Goal: Navigation & Orientation: Find specific page/section

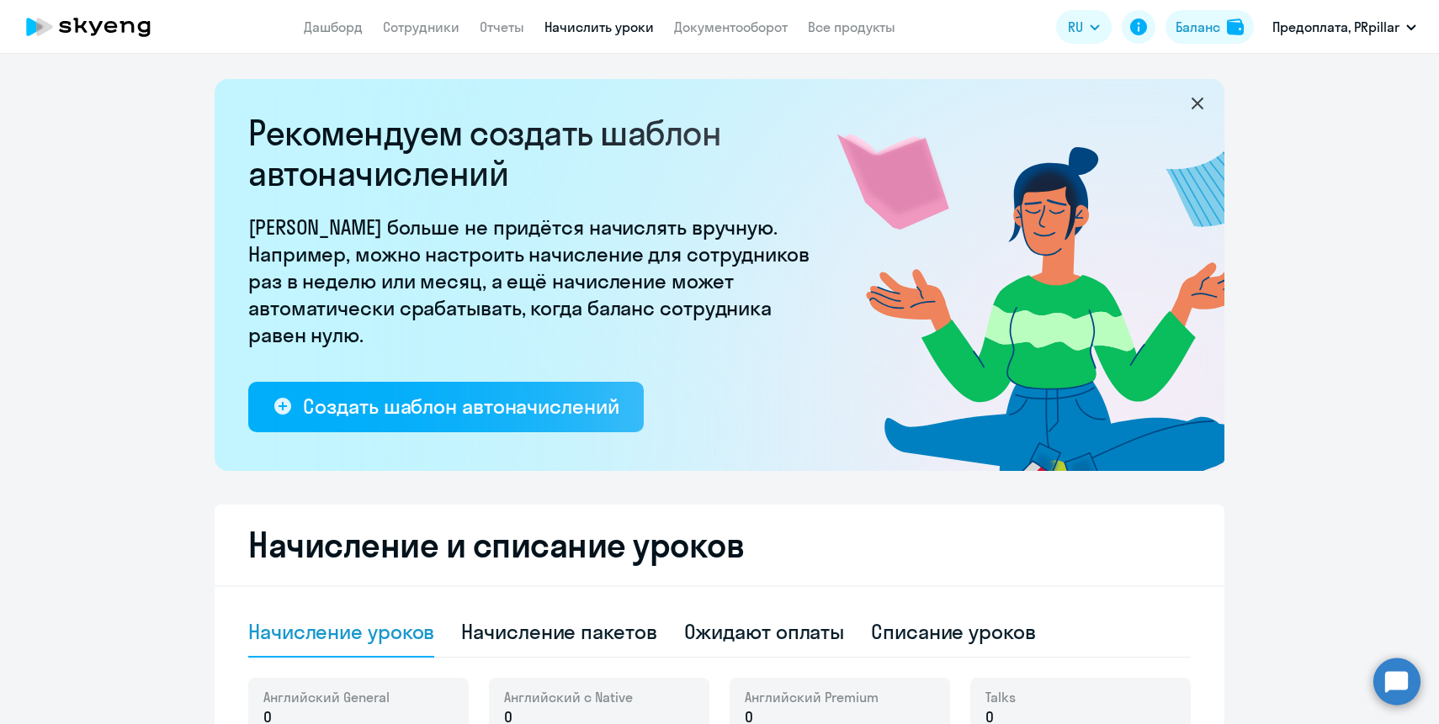
select select "10"
click at [344, 28] on link "Дашборд" at bounding box center [333, 27] width 59 height 17
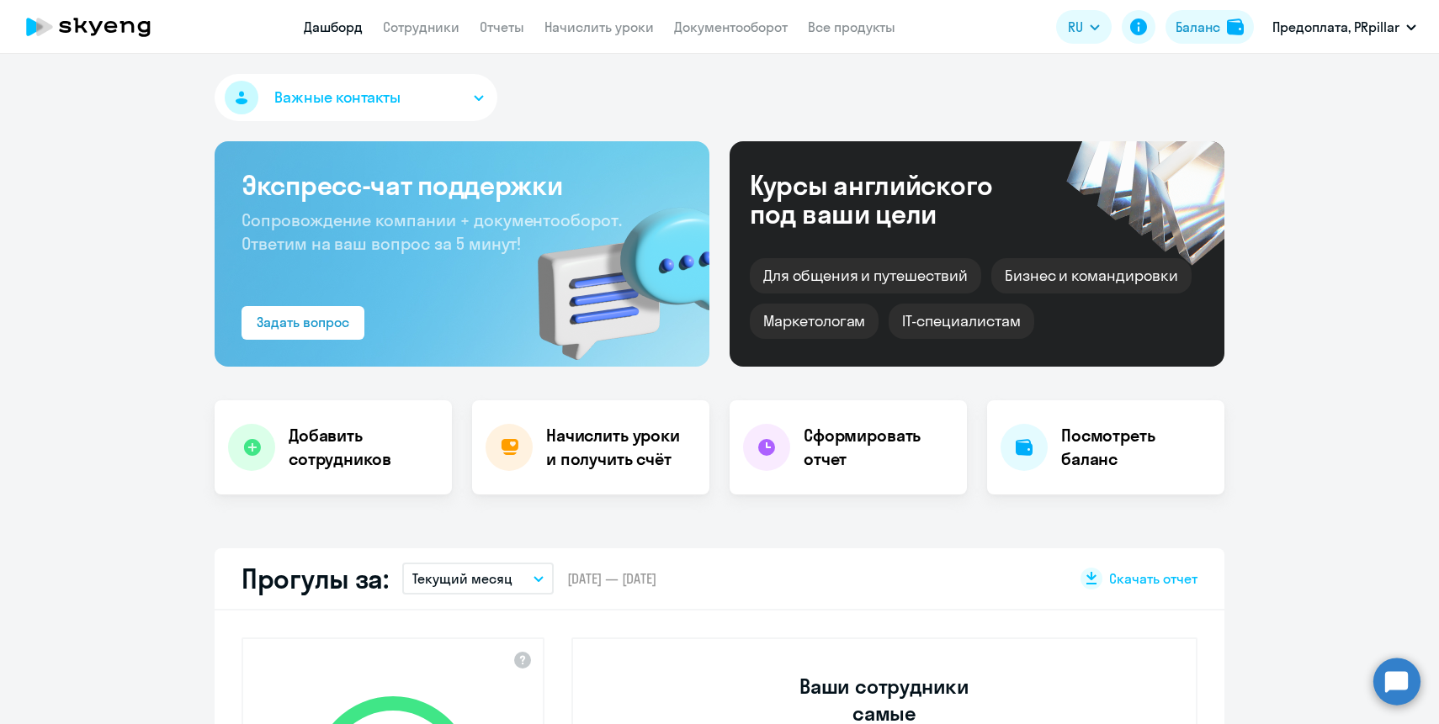
select select "30"
click at [419, 24] on link "Сотрудники" at bounding box center [421, 27] width 77 height 17
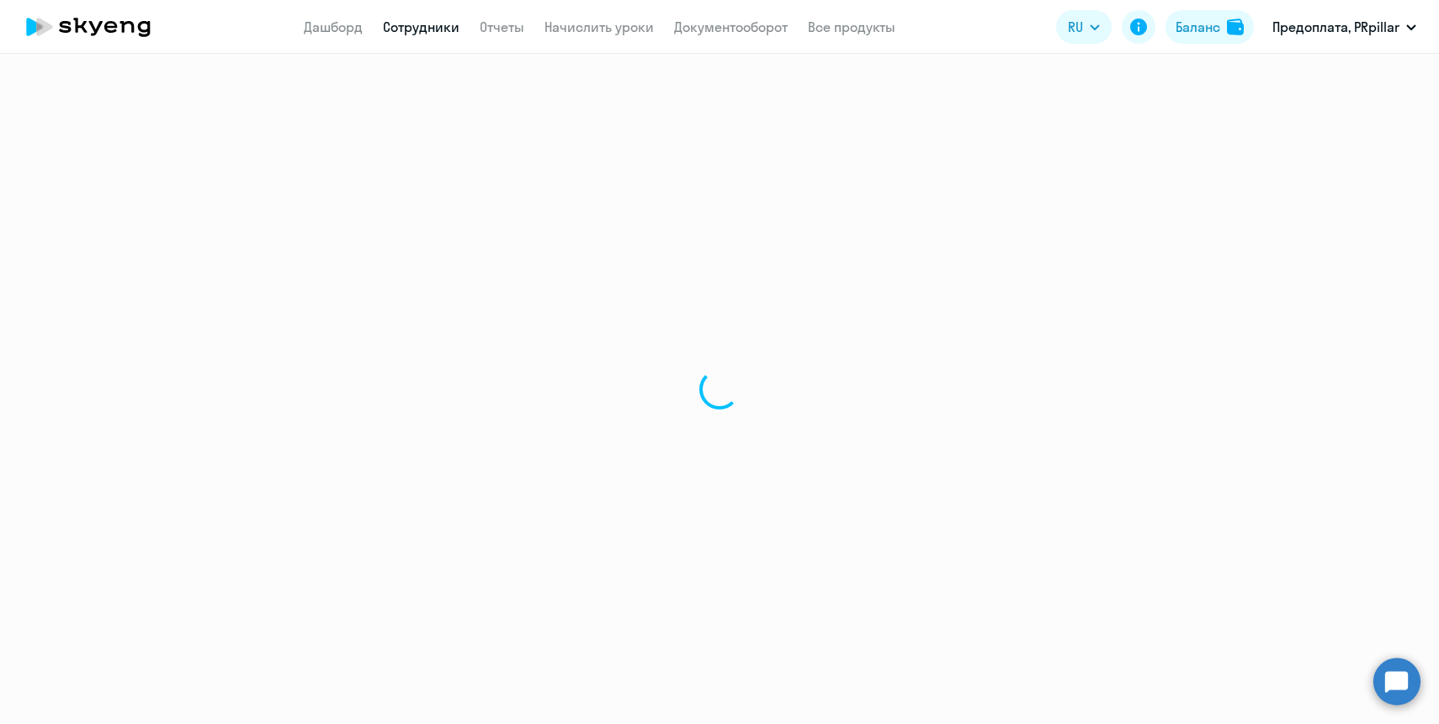
select select "30"
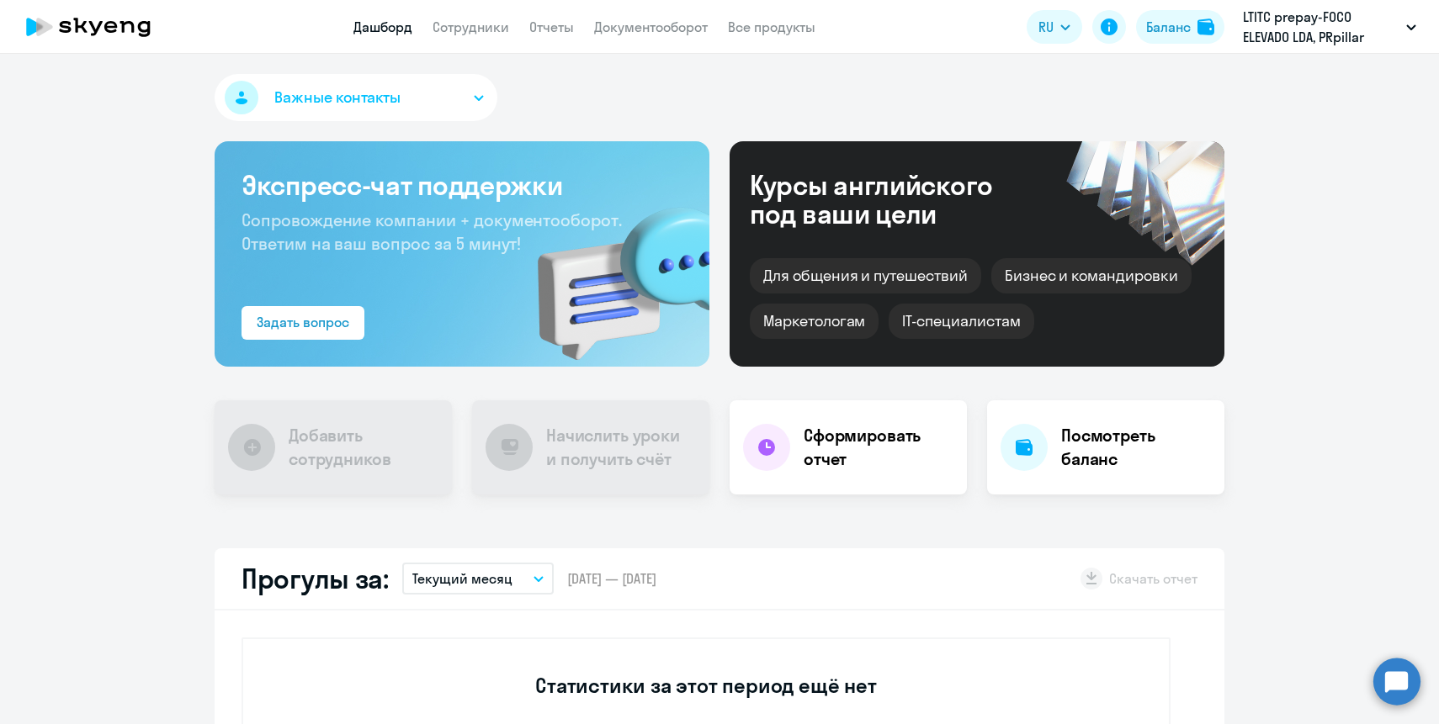
click at [713, 93] on div "Важные контакты" at bounding box center [720, 101] width 1010 height 54
click at [895, 473] on div "Сформировать отчет" at bounding box center [847, 448] width 237 height 94
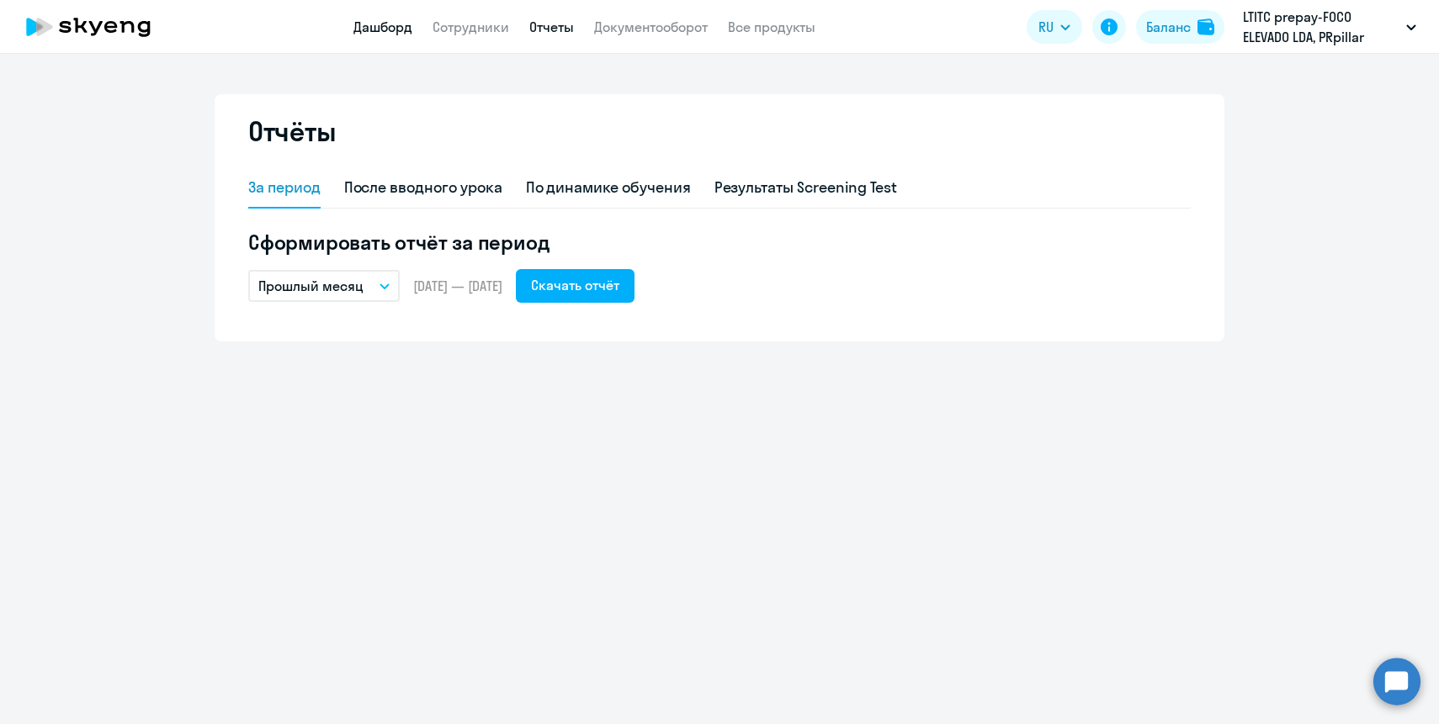
click at [397, 23] on link "Дашборд" at bounding box center [382, 27] width 59 height 17
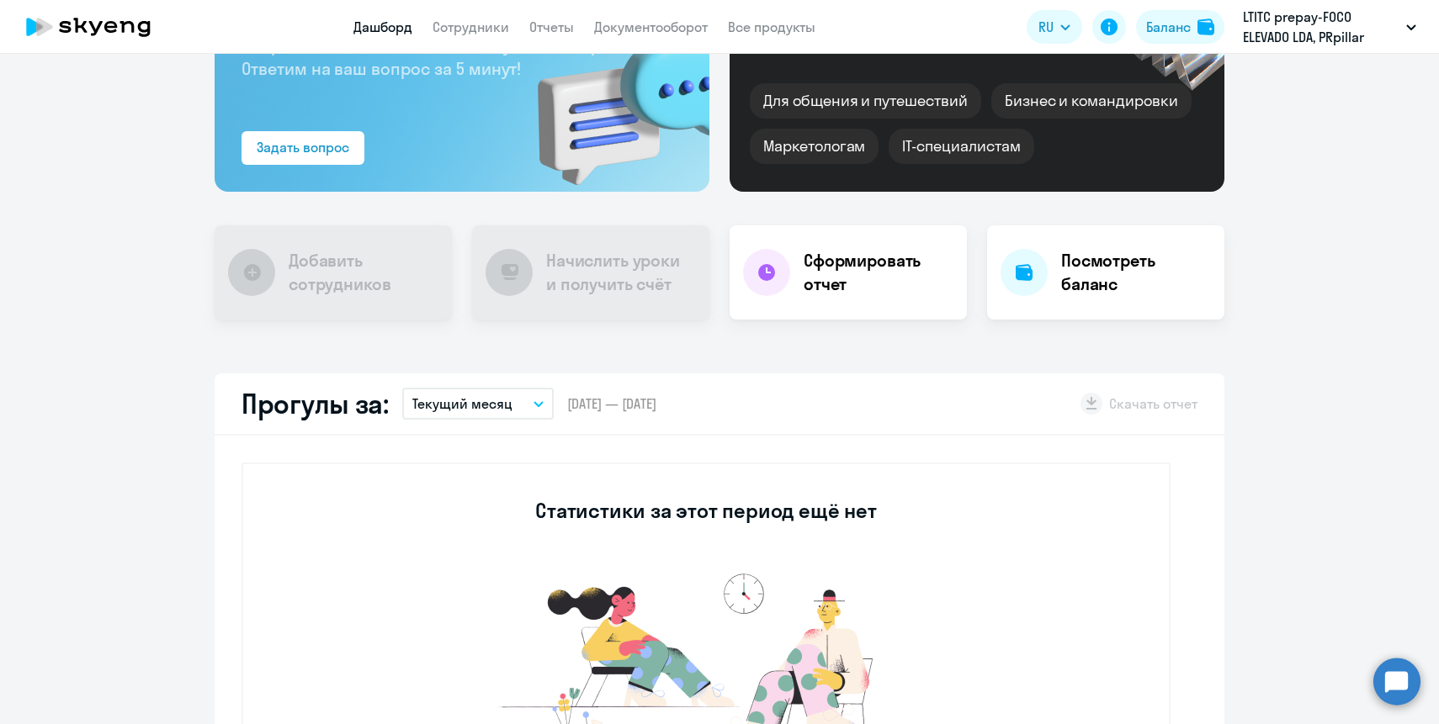
scroll to position [178, 0]
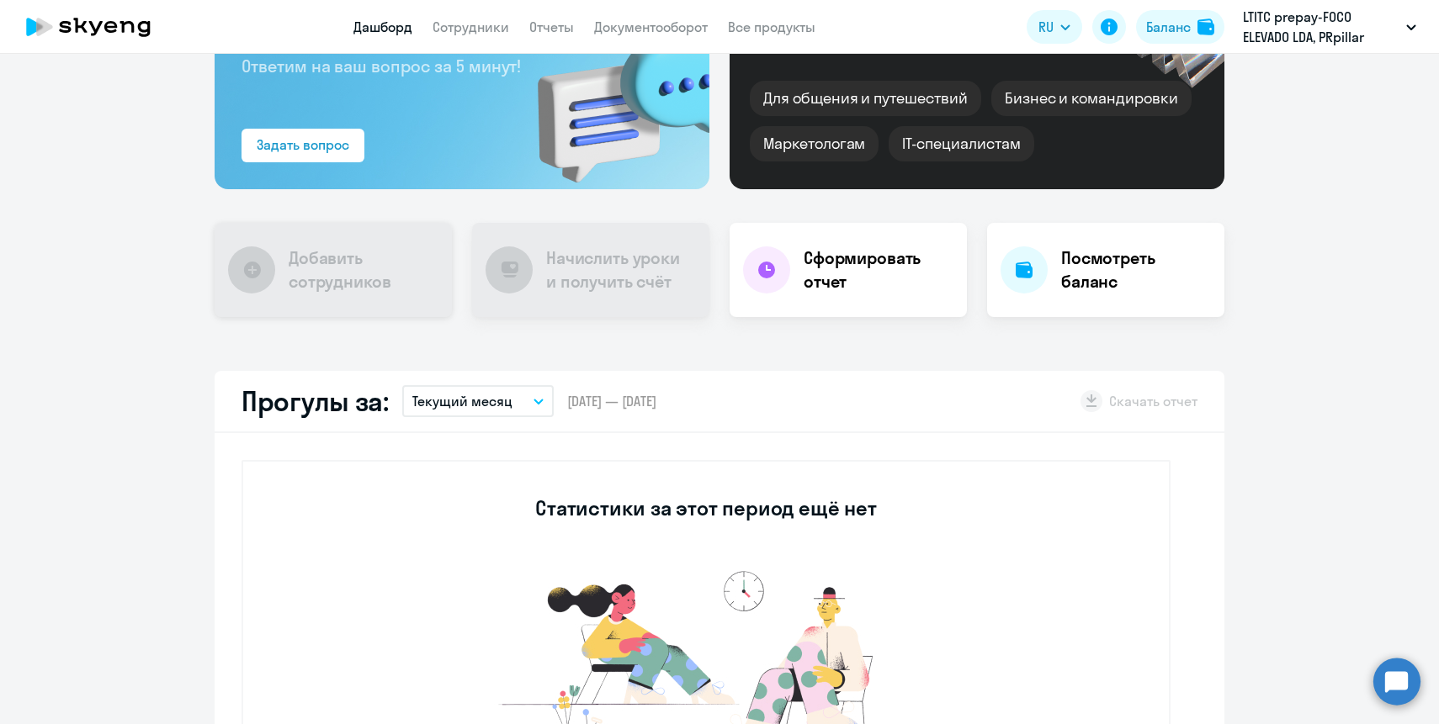
click at [349, 276] on h4 "Добавить сотрудников" at bounding box center [364, 270] width 150 height 47
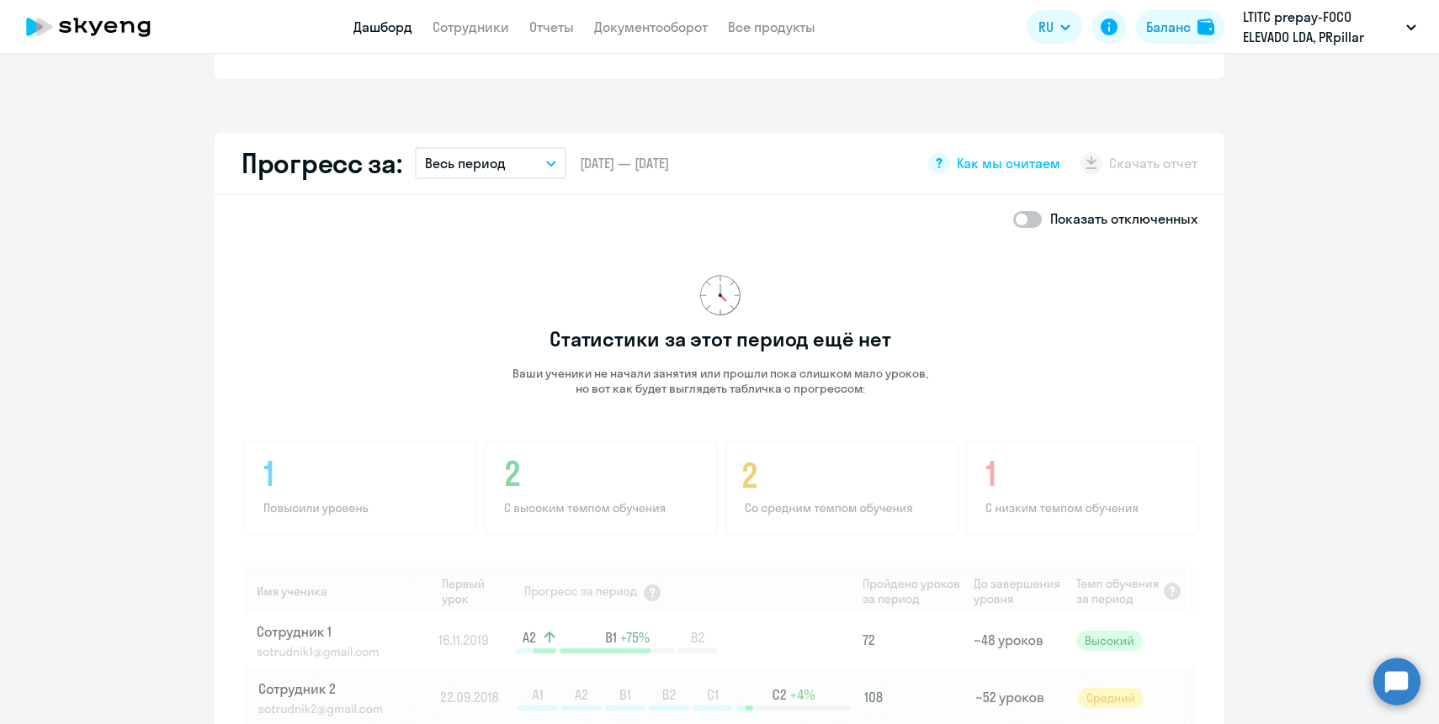
scroll to position [0, 0]
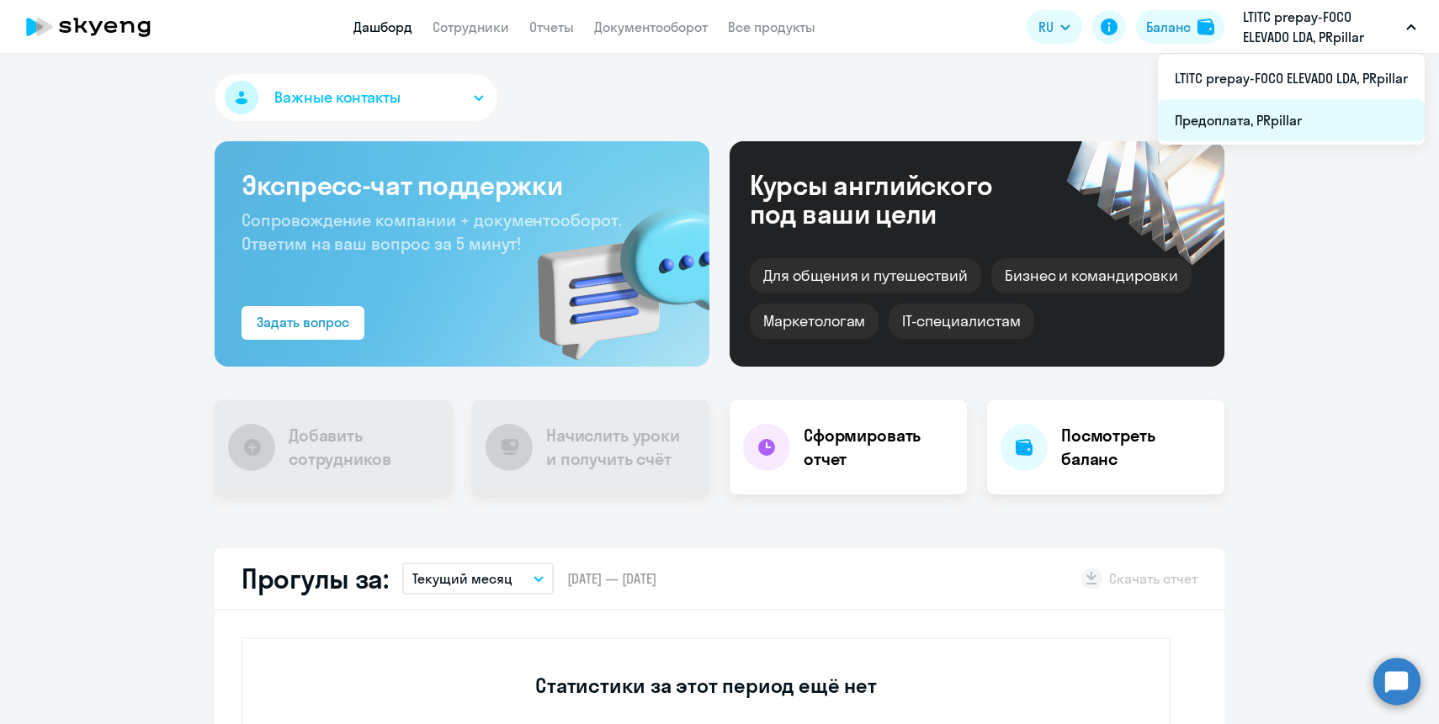
click at [1308, 115] on li "Предоплата, PRpillar" at bounding box center [1291, 120] width 267 height 42
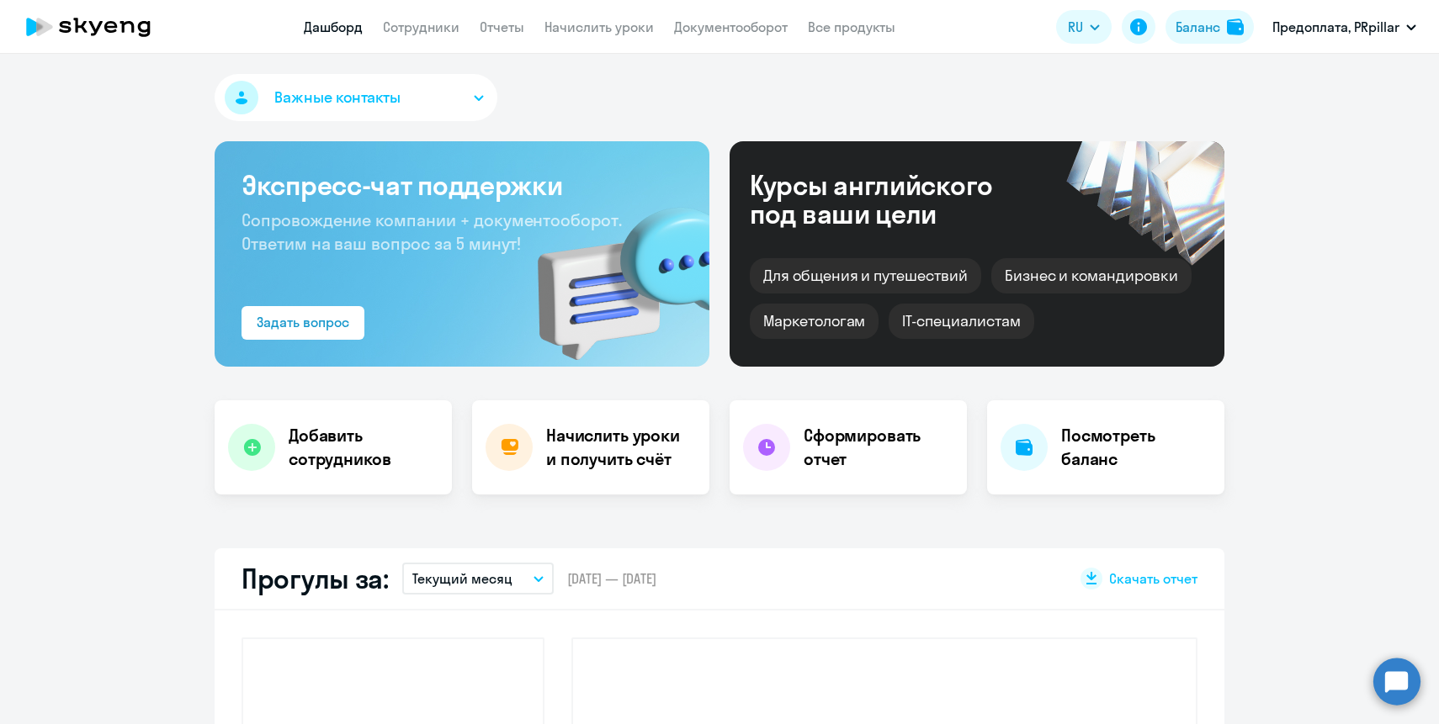
select select "30"
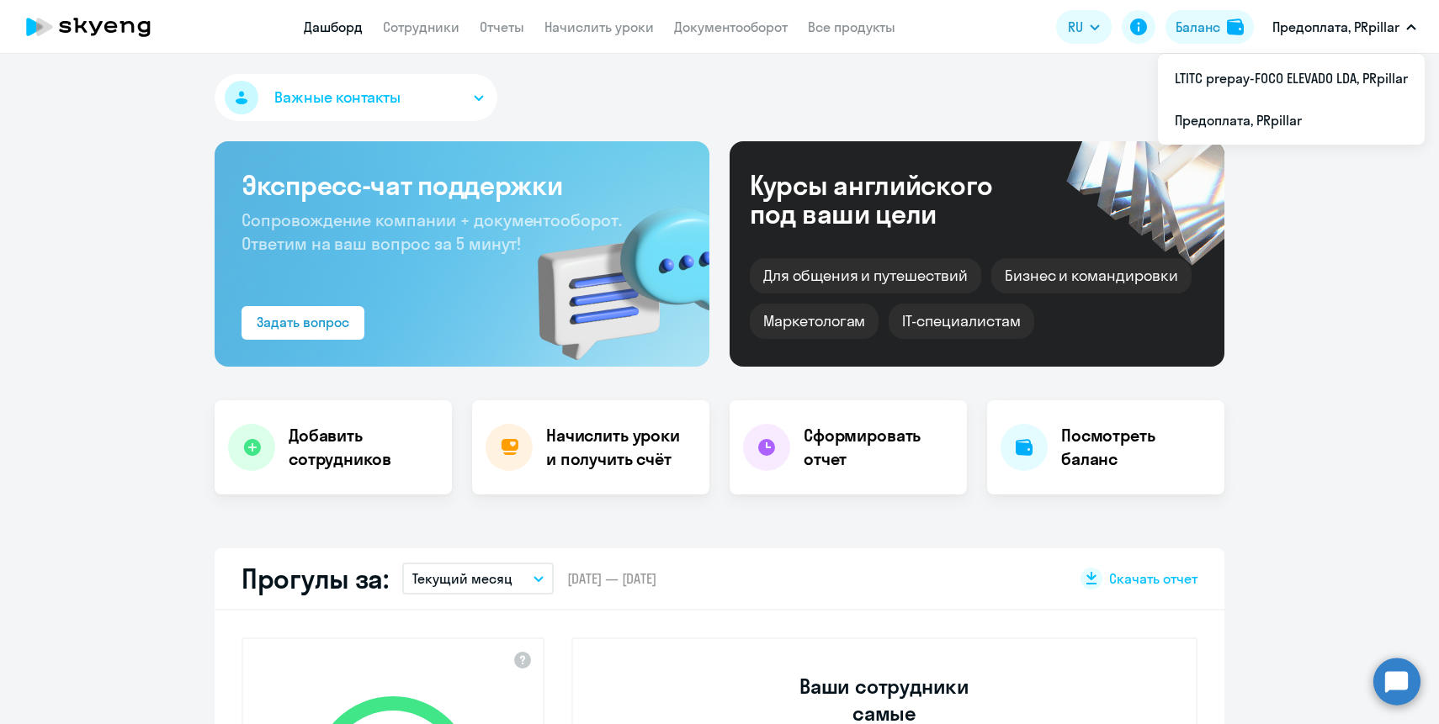
click at [1374, 13] on button "Предоплата, PRpillar" at bounding box center [1344, 27] width 161 height 40
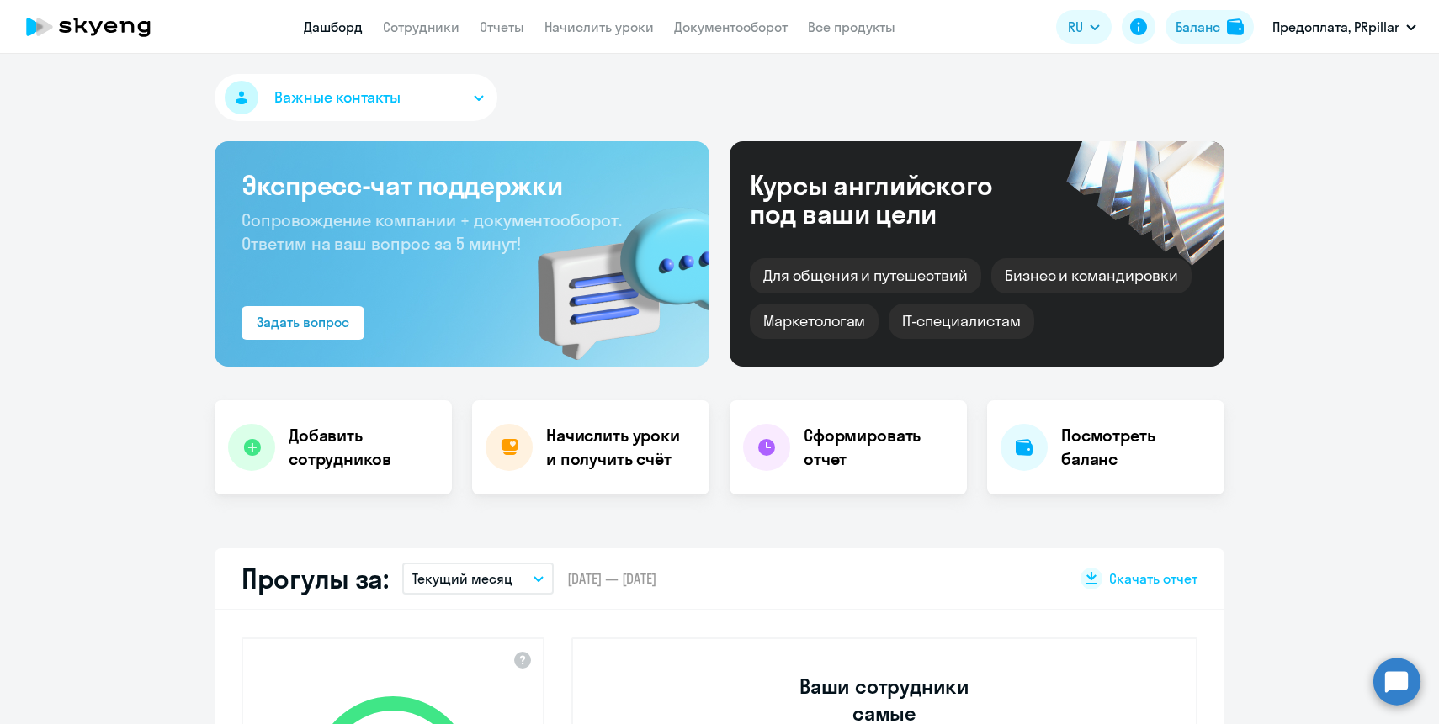
click at [1372, 26] on p "Предоплата, PRpillar" at bounding box center [1335, 27] width 127 height 20
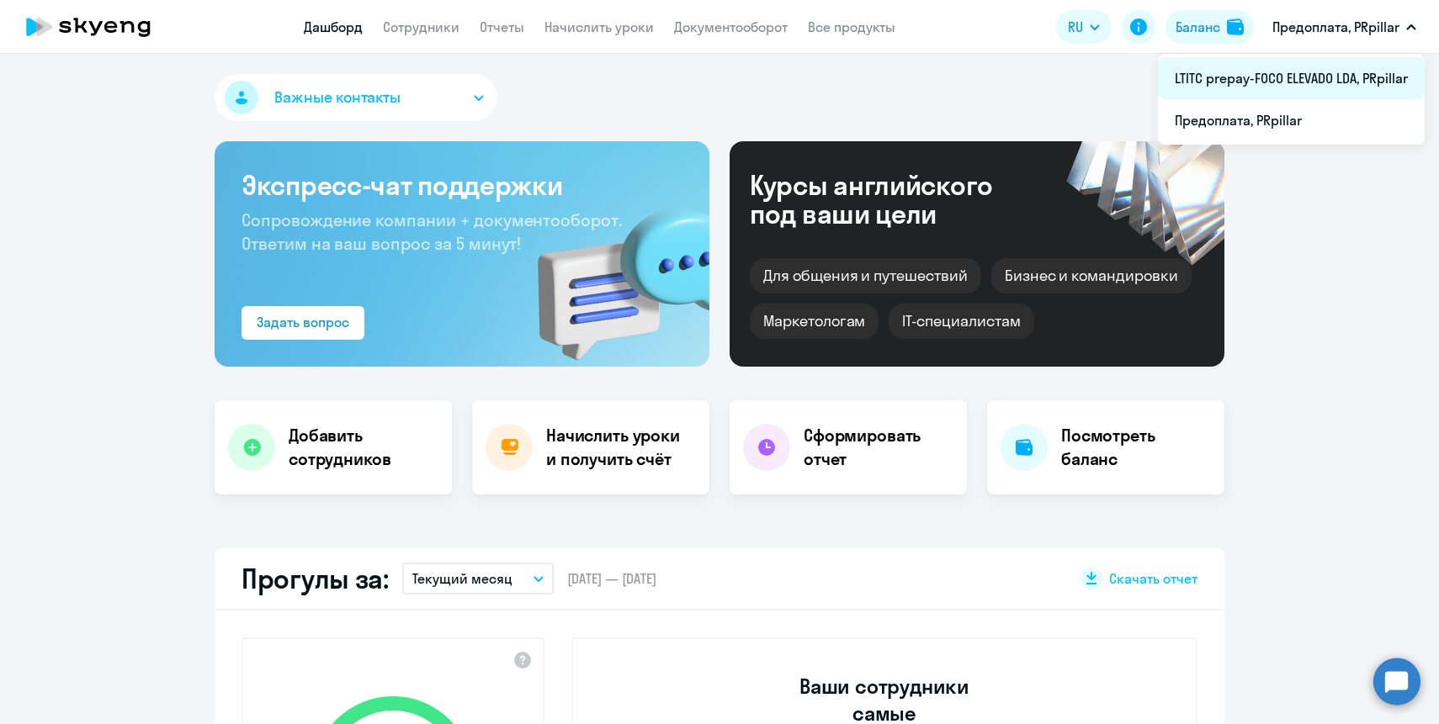
click at [1315, 80] on li "LTITC prepay-FOCO ELEVADO LDA, PRpillar" at bounding box center [1291, 78] width 267 height 42
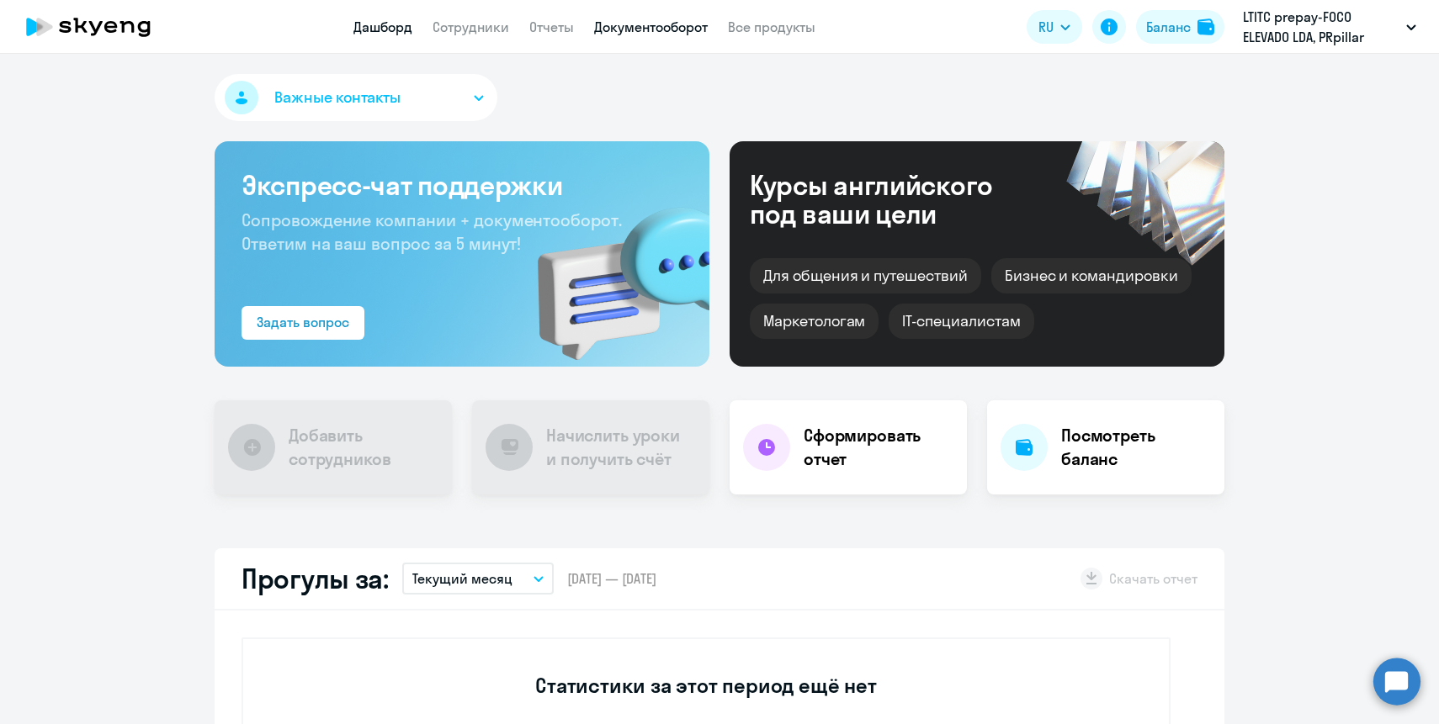
click at [652, 33] on link "Документооборот" at bounding box center [651, 27] width 114 height 17
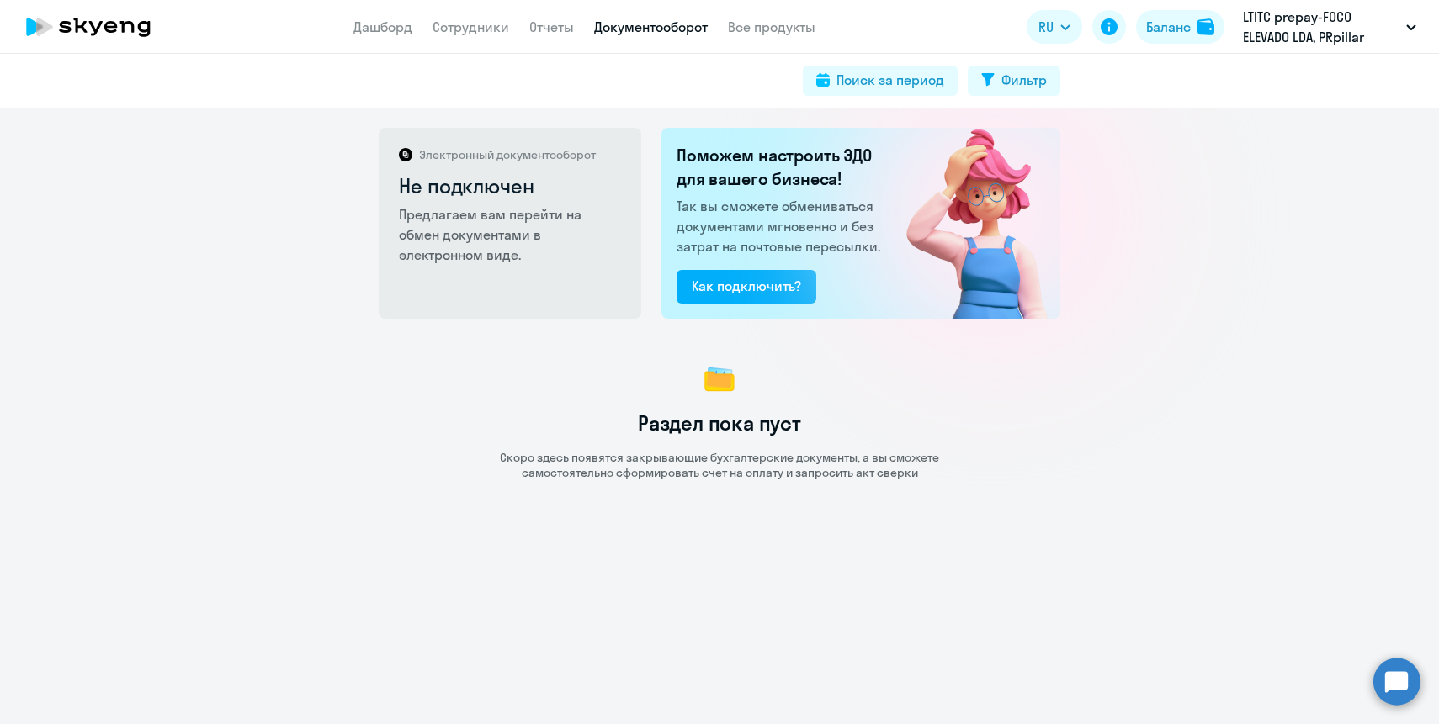
click at [115, 34] on icon at bounding box center [88, 27] width 148 height 42
